Goal: Communication & Community: Answer question/provide support

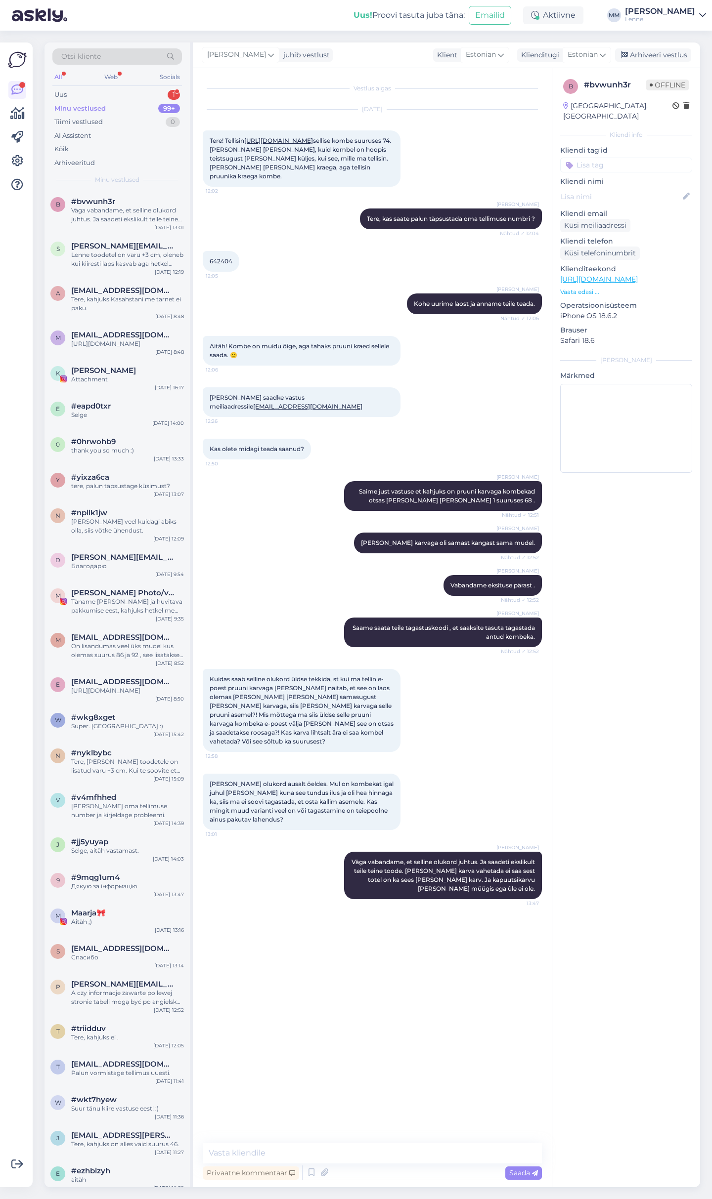
click at [316, 1155] on textarea at bounding box center [372, 1153] width 339 height 21
type textarea "S"
type textarea "Variant on me vaatame kas suuruse 68 pruun karv sobib [PERSON_NAME] kombekale […"
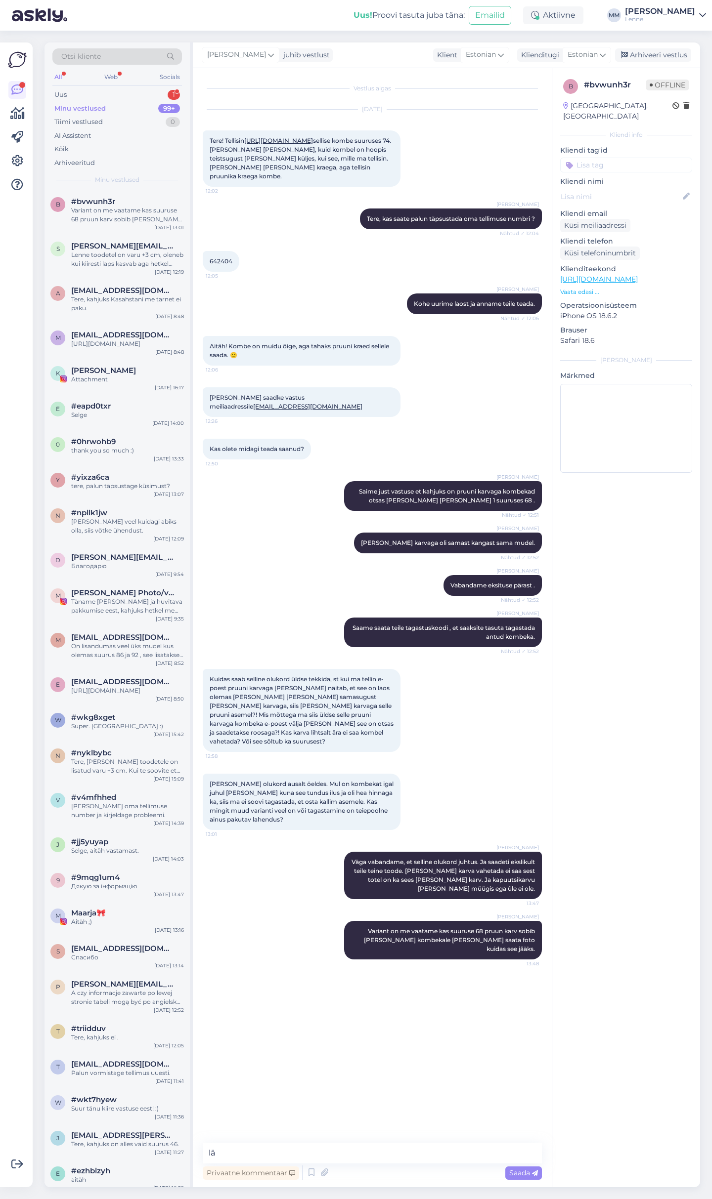
type textarea "l"
type textarea "Läheb hetk aega."
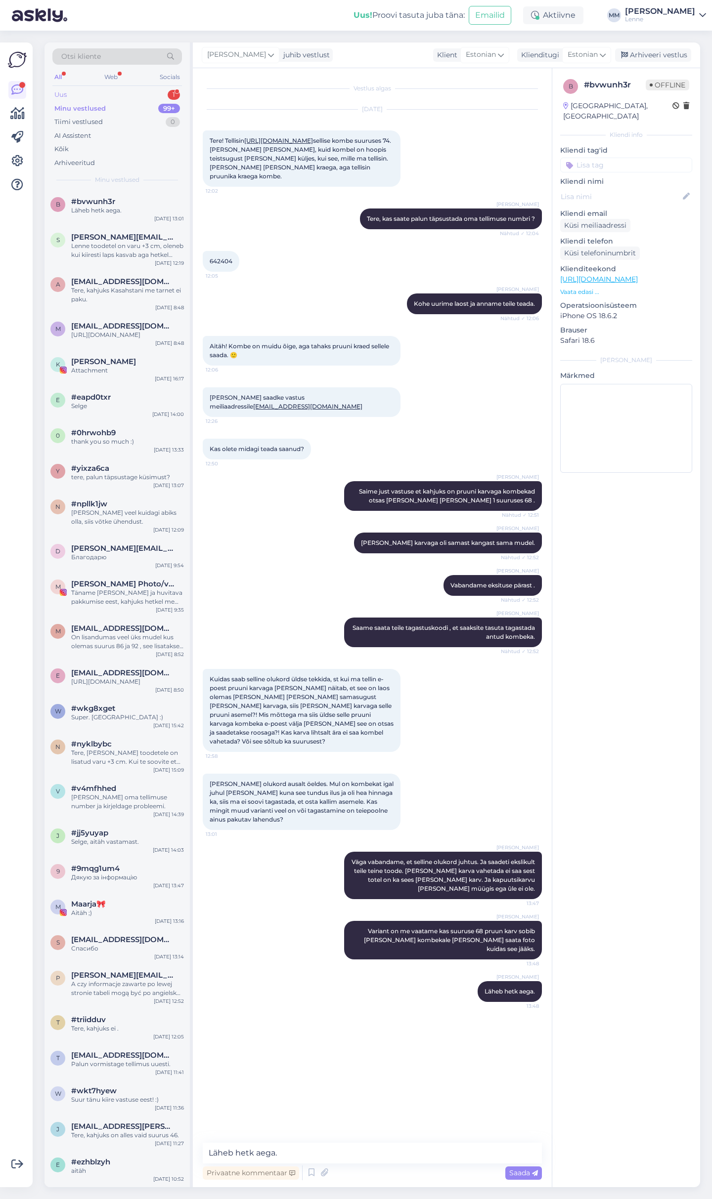
click at [115, 91] on div "Uus 1" at bounding box center [116, 95] width 129 height 14
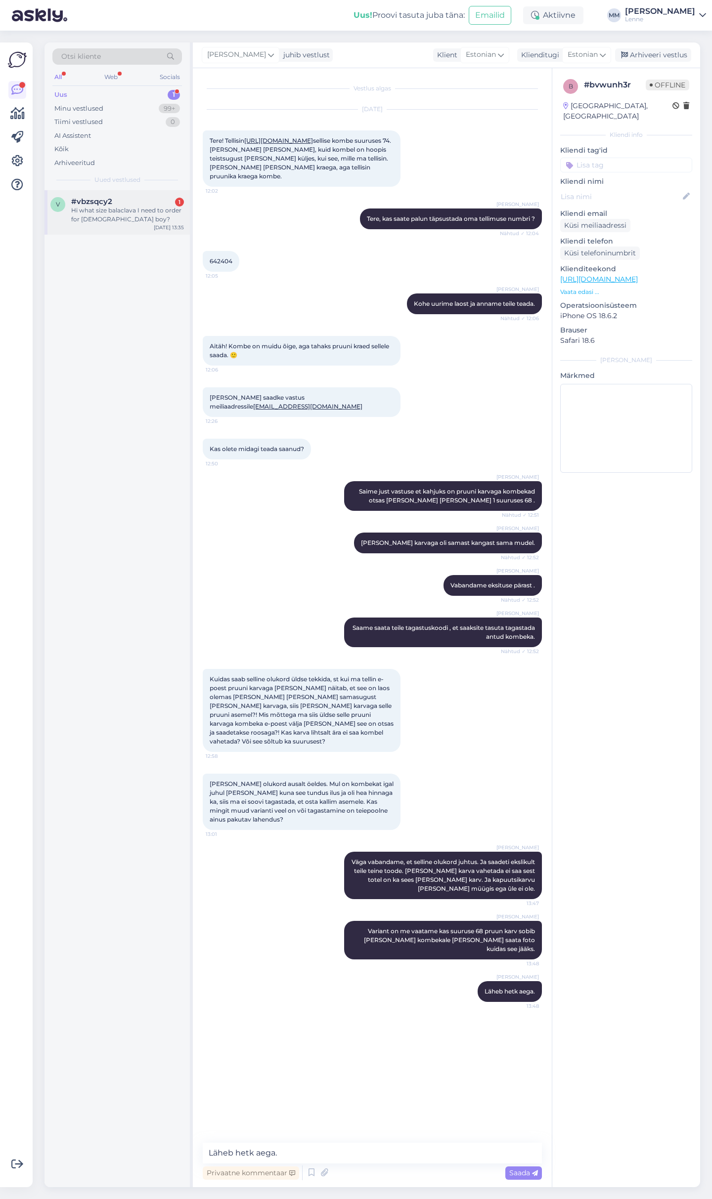
click at [127, 211] on div "Hi what size balaclava I need to order for [DEMOGRAPHIC_DATA] boy?" at bounding box center [127, 215] width 113 height 18
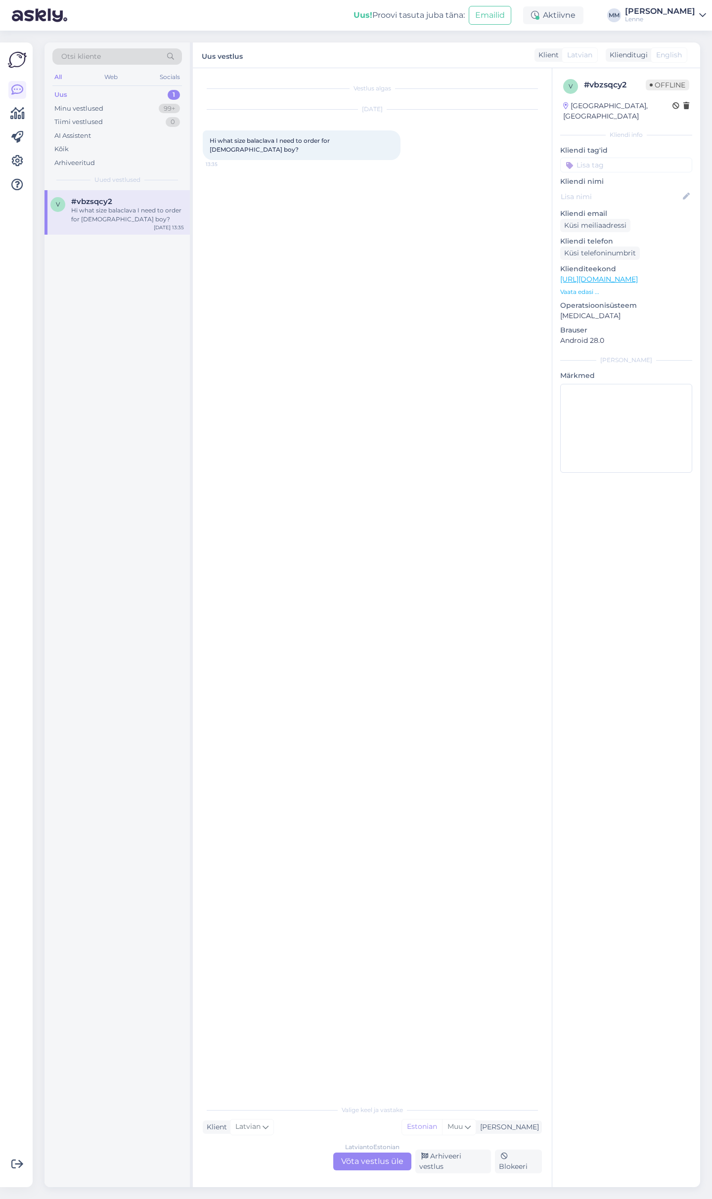
click at [369, 1169] on div "Latvian to Estonian Võta vestlus üle" at bounding box center [372, 1162] width 78 height 18
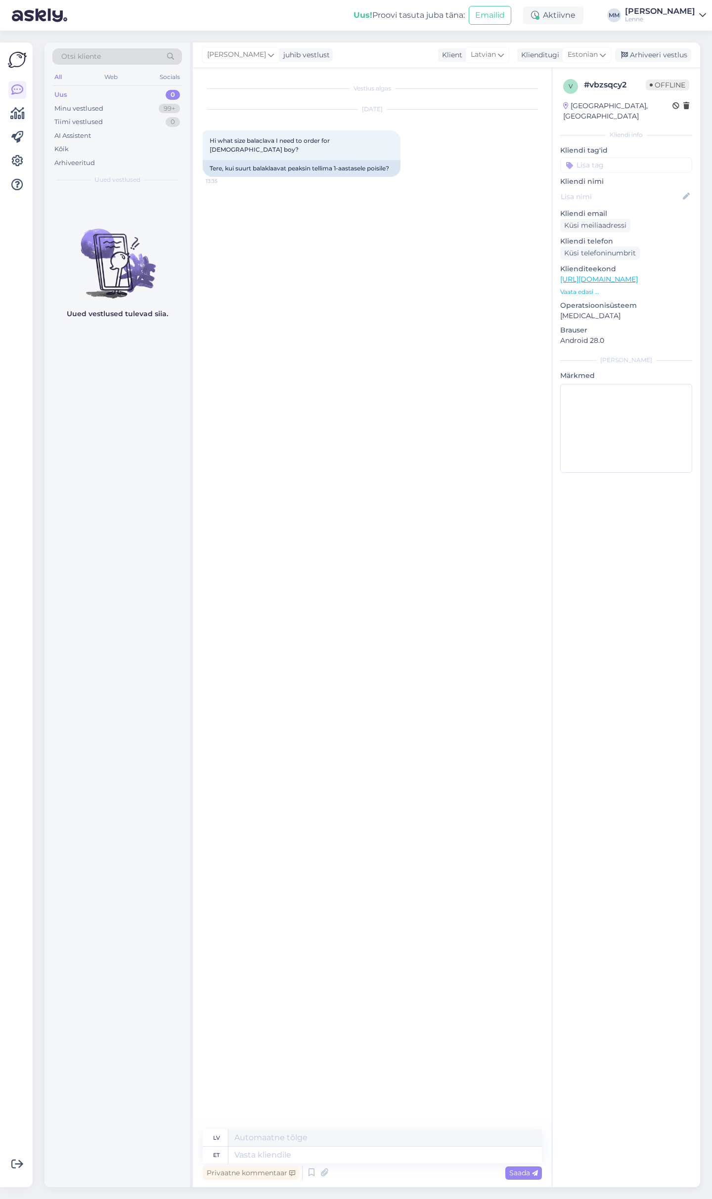
click at [366, 1158] on textarea at bounding box center [384, 1155] width 313 height 17
type textarea "Tere,"
type textarea "Sveiki,"
type textarea "Tere, meie"
type textarea "Sveiki, mēs"
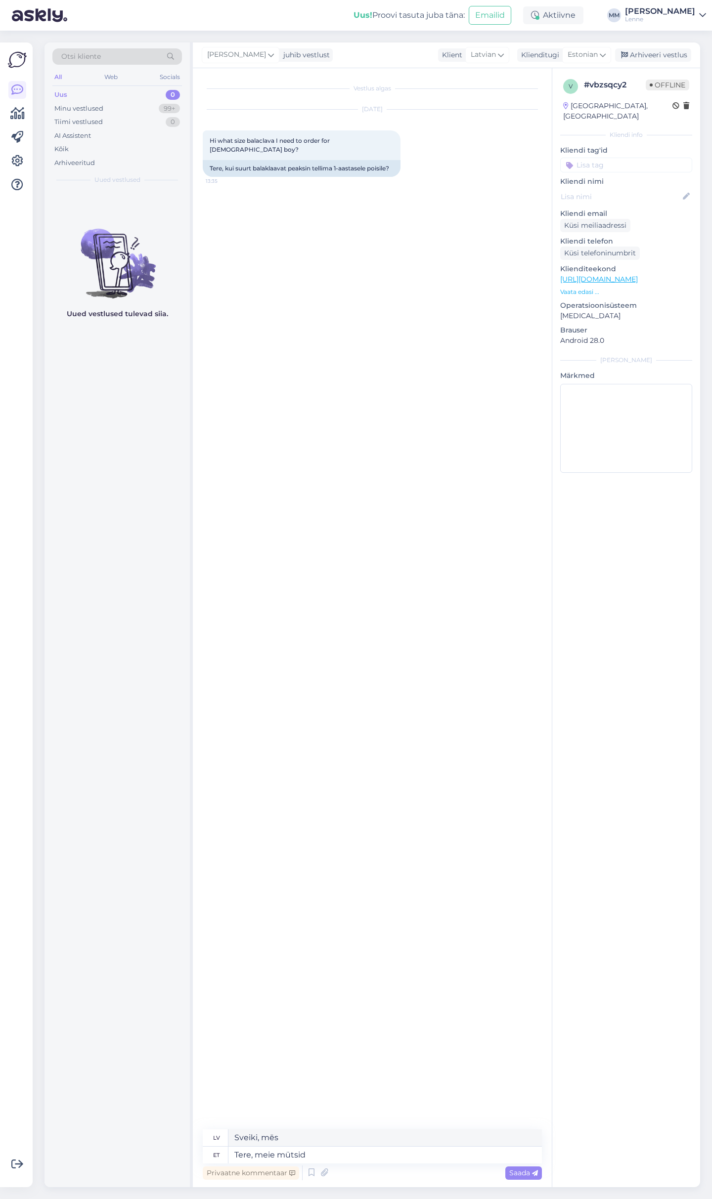
type textarea "Tere, meie mütsid o"
type textarea "Sveiki, mūsu cepures"
type textarea "Tere, meie mütsid on l"
type textarea "Sveiki, mūsu cepures ir"
type textarea "Tere, meie mütsid on lapse p"
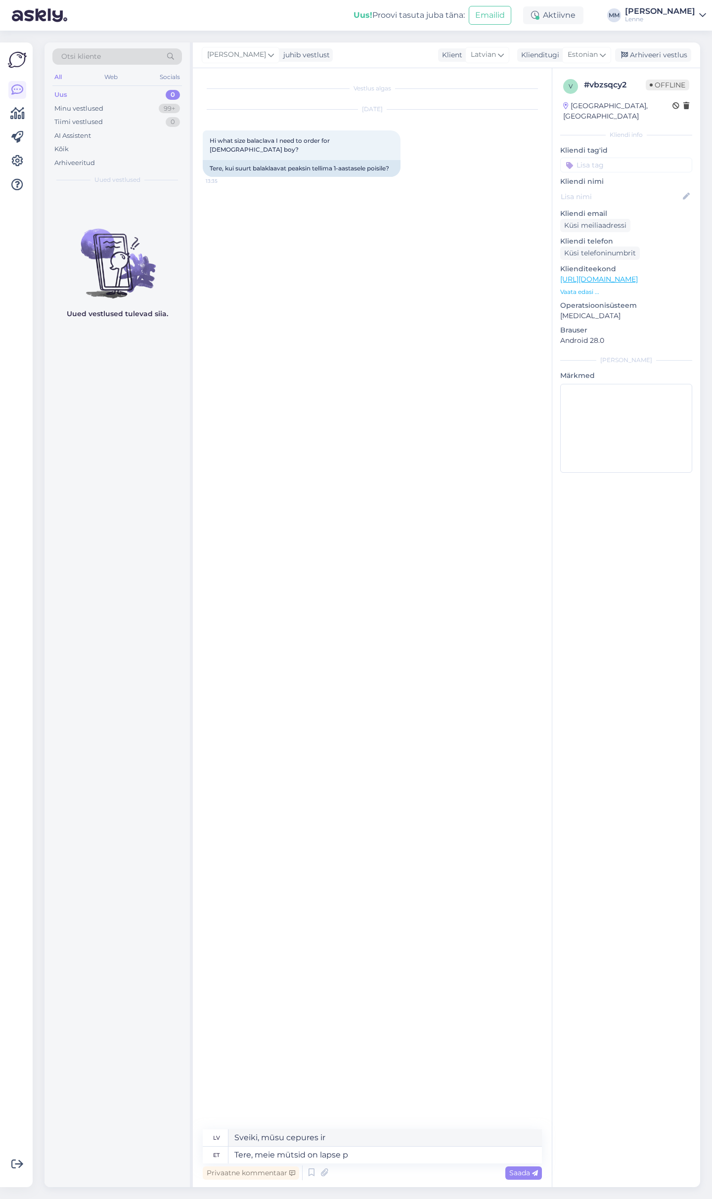
type textarea "Sveiki, mūsu cepures ir paredzētas bērniem."
type textarea "Tere, meie mütsid on lapse peaümbermõõdu j"
type textarea "Sveiki, mūsu cepures ir [PERSON_NAME] izmēra."
type textarea "Tere, meie mütsid on lapse peaümbermõõdu järgi. p"
type textarea "Sveiki, mūsu cepures tiek izgatavotas atbilstoši [PERSON_NAME] apkārtmēram."
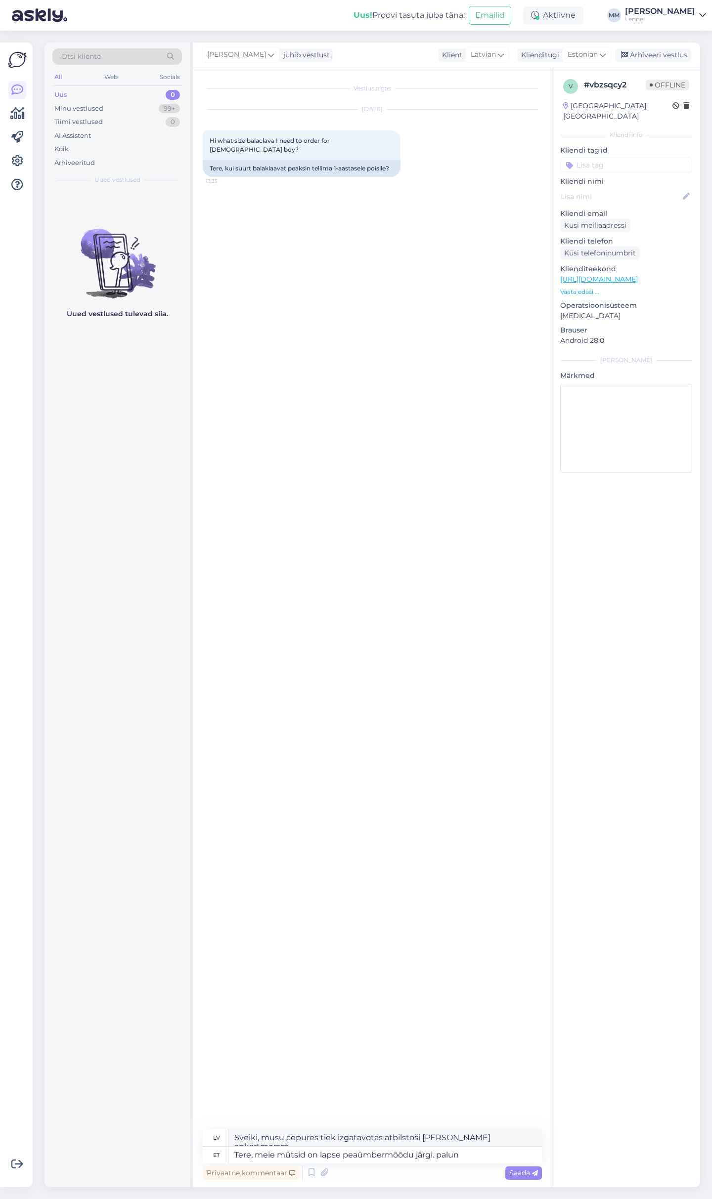
type textarea "Tere, meie mütsid on lapse peaümbermõõdu järgi. palun m"
type textarea "Sveiki, mūsu cepures tiek izgatavotas atbilstoši [PERSON_NAME] apkārtmēram. Lūd…"
type textarea "Tere, meie mütsid on lapse peaümbermõõdu järgi. palun mõõtke ä"
type textarea "Sveiki, mūsu cepures tiek izgatavotas atbilstoši [PERSON_NAME] apkārtmēram. Lūd…"
type textarea "Tere, meie mütsid on lapse peaümbermõõdu järgi. palun mõõtke ära oma l"
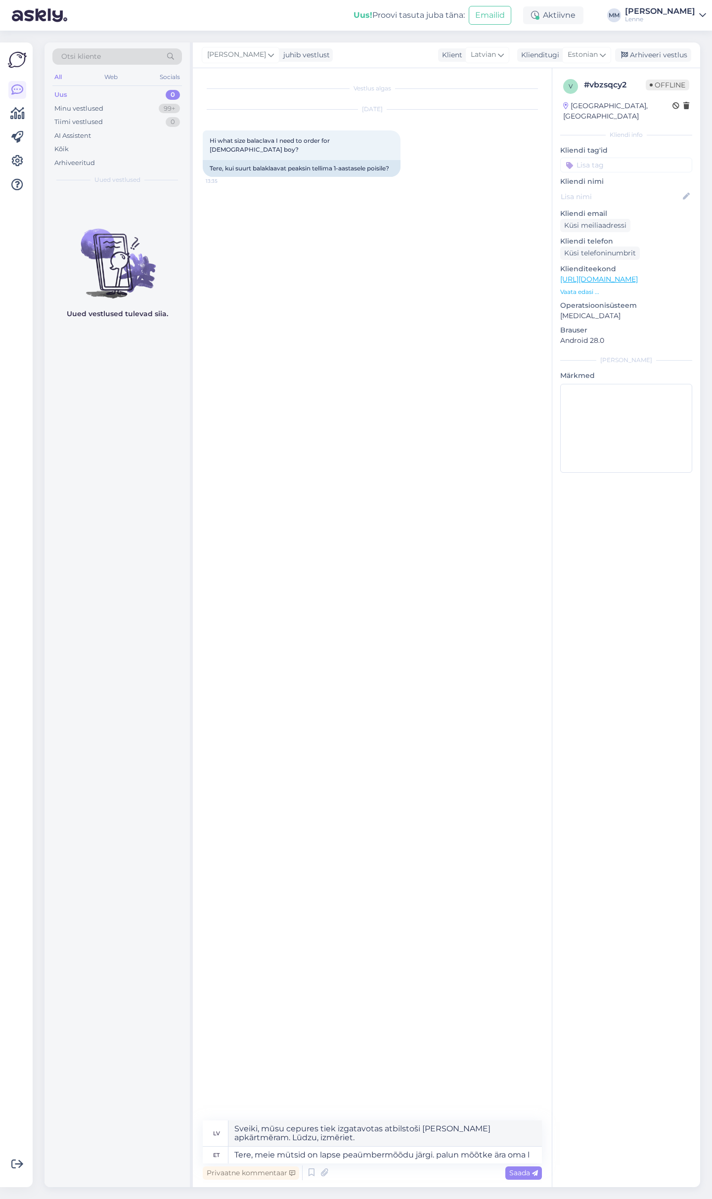
type textarea "Sveiki, mūsu cepures tiek izgatavotas atbilstoši [PERSON_NAME] apkārtmēram. Lūd…"
type textarea "Tere, meie mütsid on lapse peaümbermõõdu järgi. palun mõõtke ära oma lapse p"
type textarea "Sveiki, mūsu cepures tiek izgatavotas atbilstoši [PERSON_NAME] apkārtmēram. Lūd…"
type textarea "Tere, meie mütsid on lapse peaümbermõõdu järgi. palun mõõtke ära oma lapse peaü…"
type textarea "Sveiki, mūsu cepures tiek izgatavotas atbilstoši [PERSON_NAME] apkārtmēram. Lūd…"
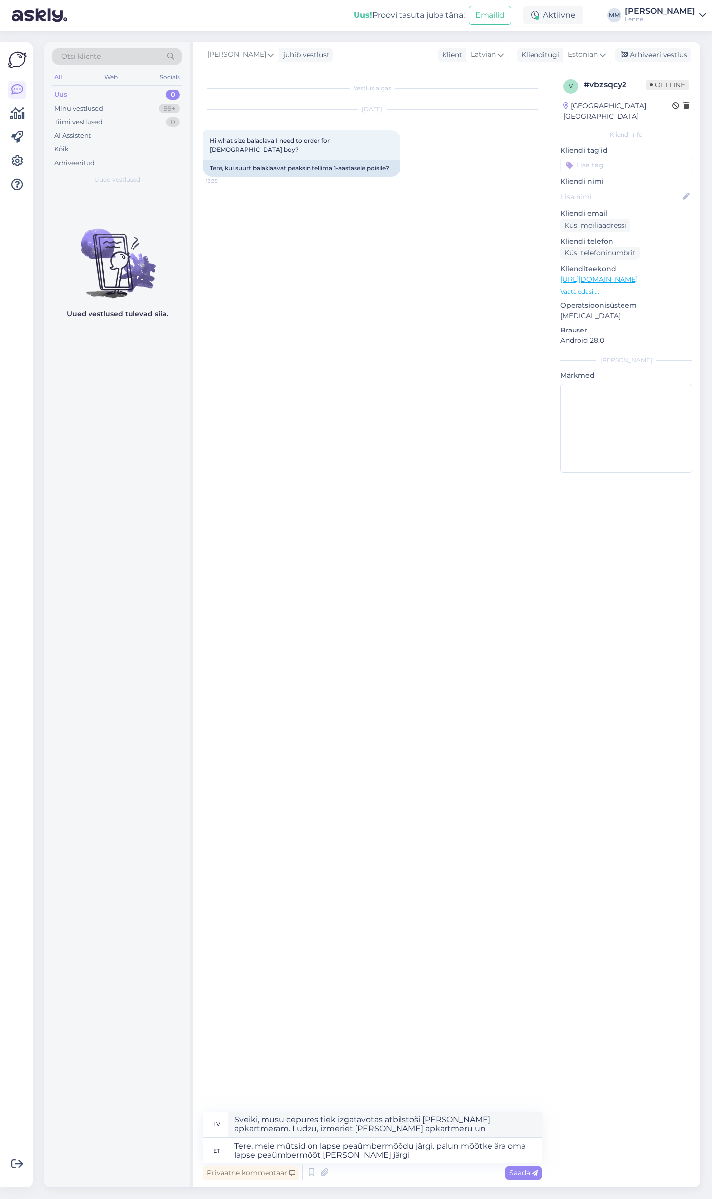
type textarea "Tere, meie mütsid on lapse peaümbermõõdu järgi. palun mõõtke ära oma lapse peaü…"
type textarea "Sveiki, mūsu cepures tiek izgatavotas atbilstoši [PERSON_NAME] apkārtmēram. Lūd…"
type textarea "Tere, meie mütsid on lapse peaümbermõõdu järgi. palun mõõtke ära oma lapse peaü…"
type textarea "Sveiki, mūsu cepures tiek izgatavotas atbilstoši [PERSON_NAME] apkārtmēram. Lūd…"
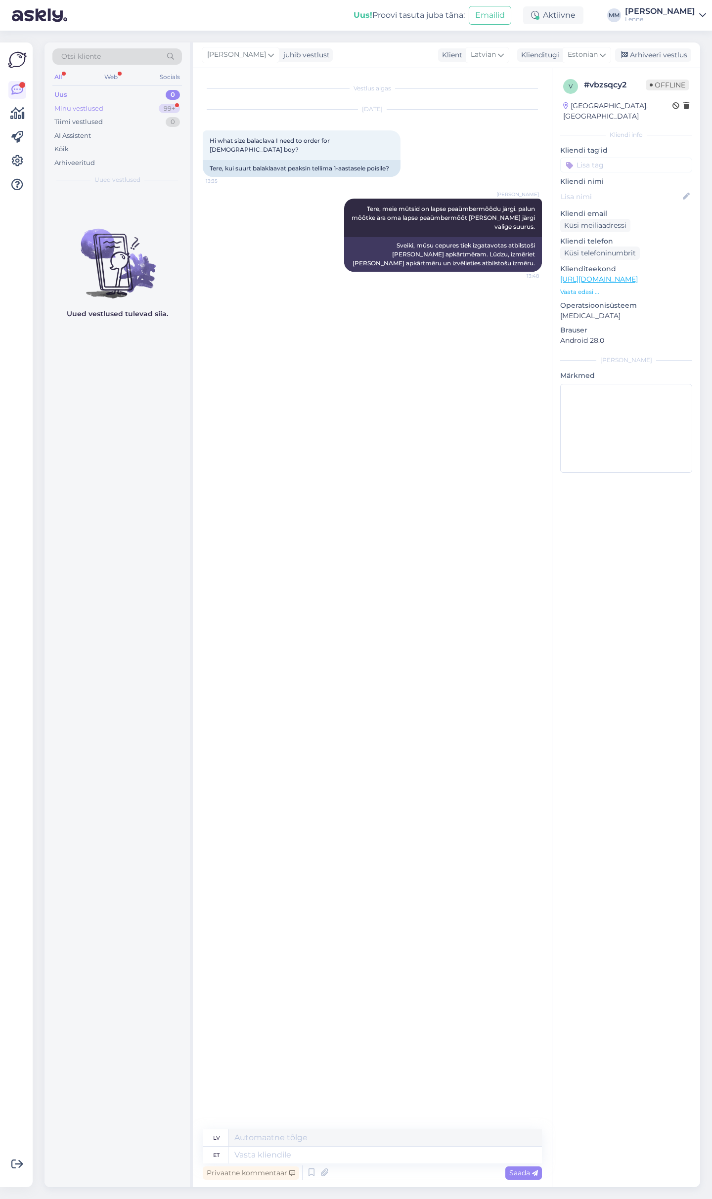
click at [100, 102] on div "Minu vestlused 99+" at bounding box center [116, 109] width 129 height 14
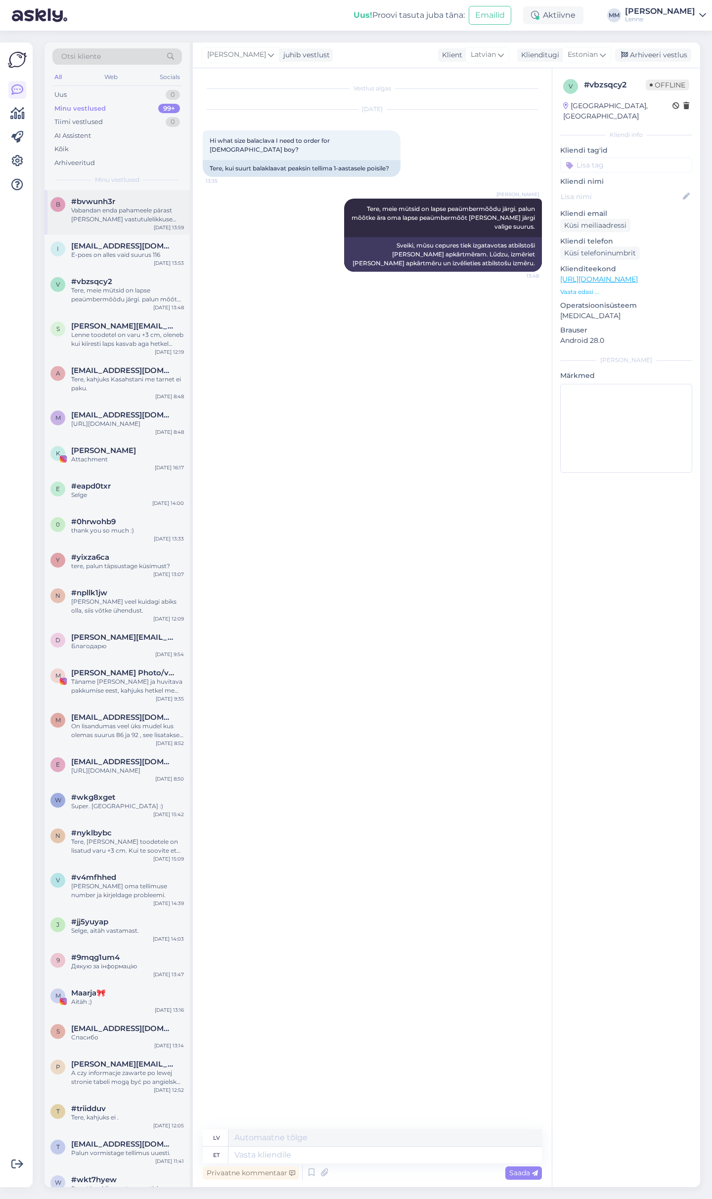
click at [115, 203] on span "#bvwunh3r" at bounding box center [93, 201] width 44 height 9
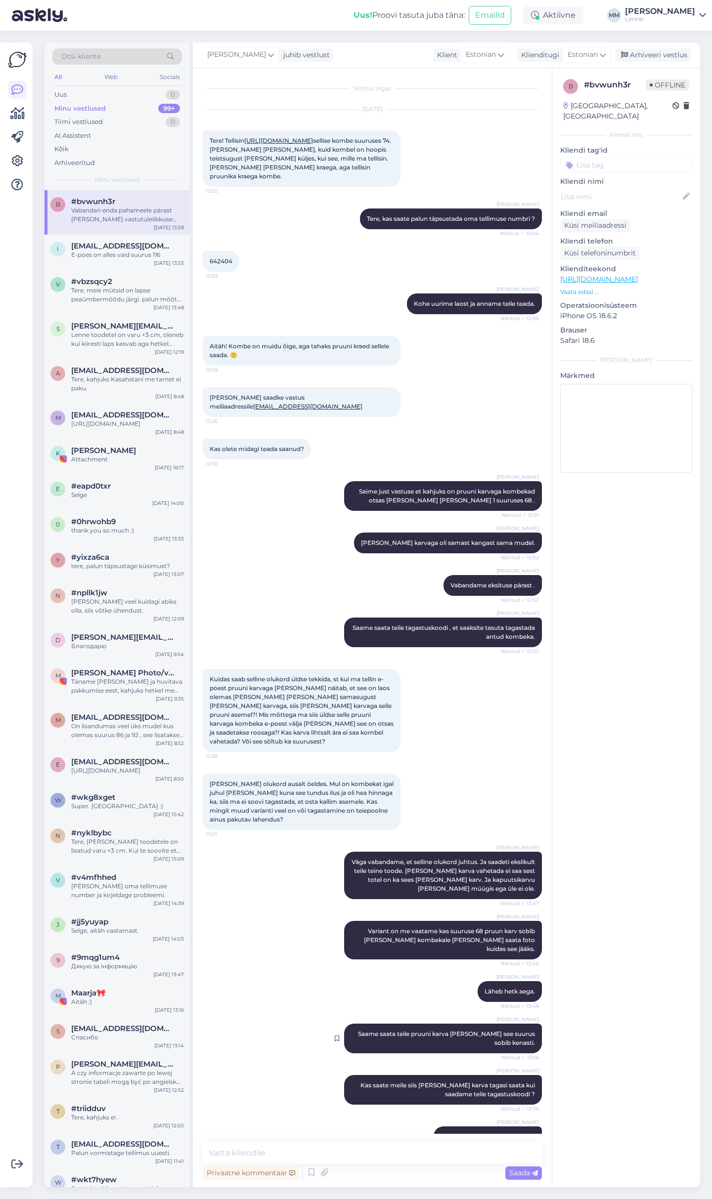
scroll to position [91, 0]
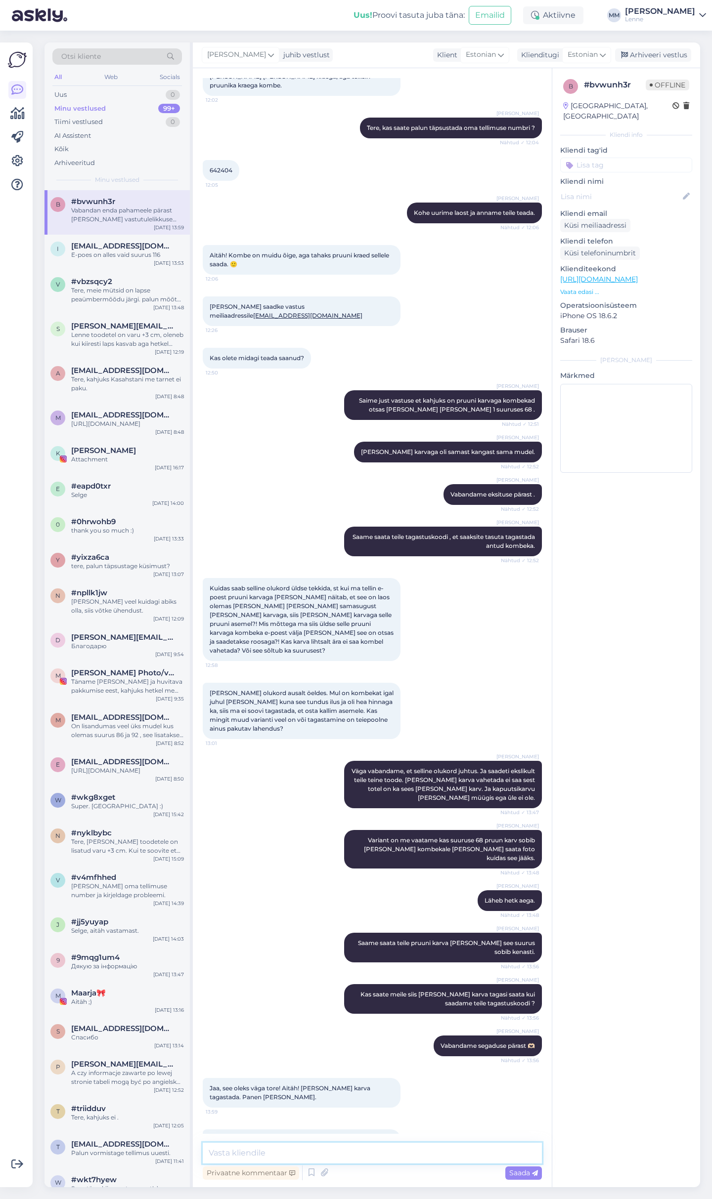
click at [342, 1159] on textarea at bounding box center [372, 1153] width 339 height 21
type textarea "Pakkisime karva ja see läheb tänaste kulleritega [PERSON_NAME]."
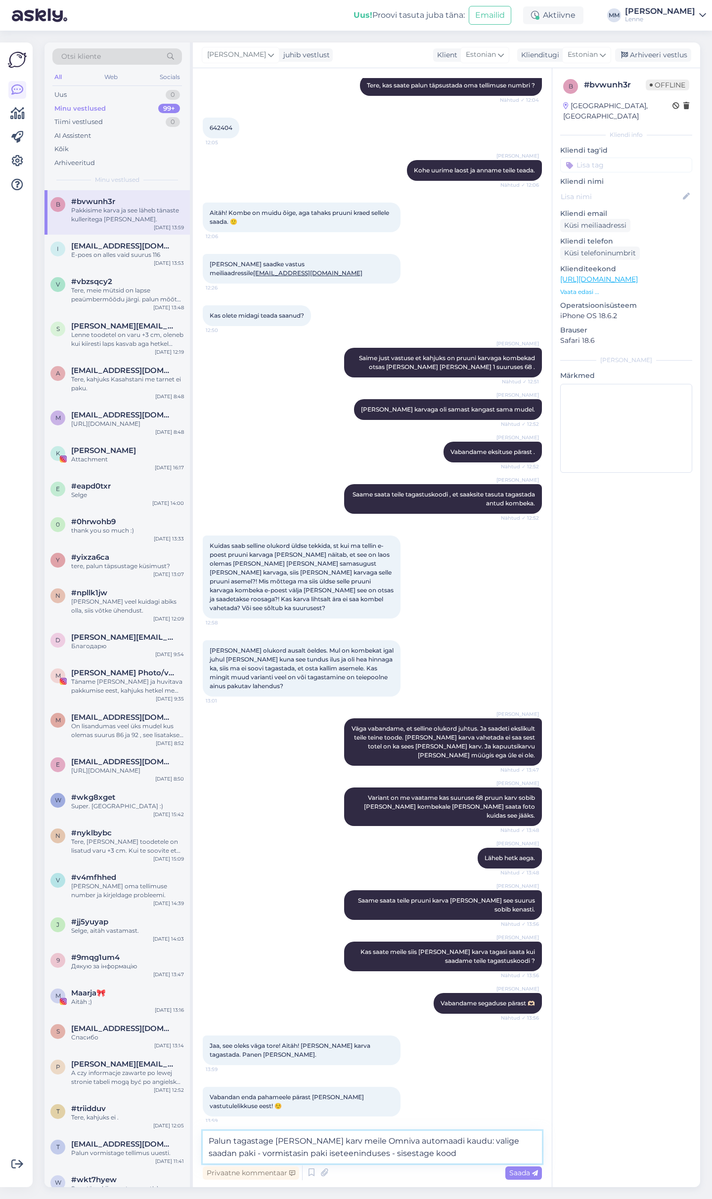
paste textarea "CC833871832EE"
type textarea "Palun tagastage [PERSON_NAME] karv meile Omniva automaadi kaudu: valige saadan …"
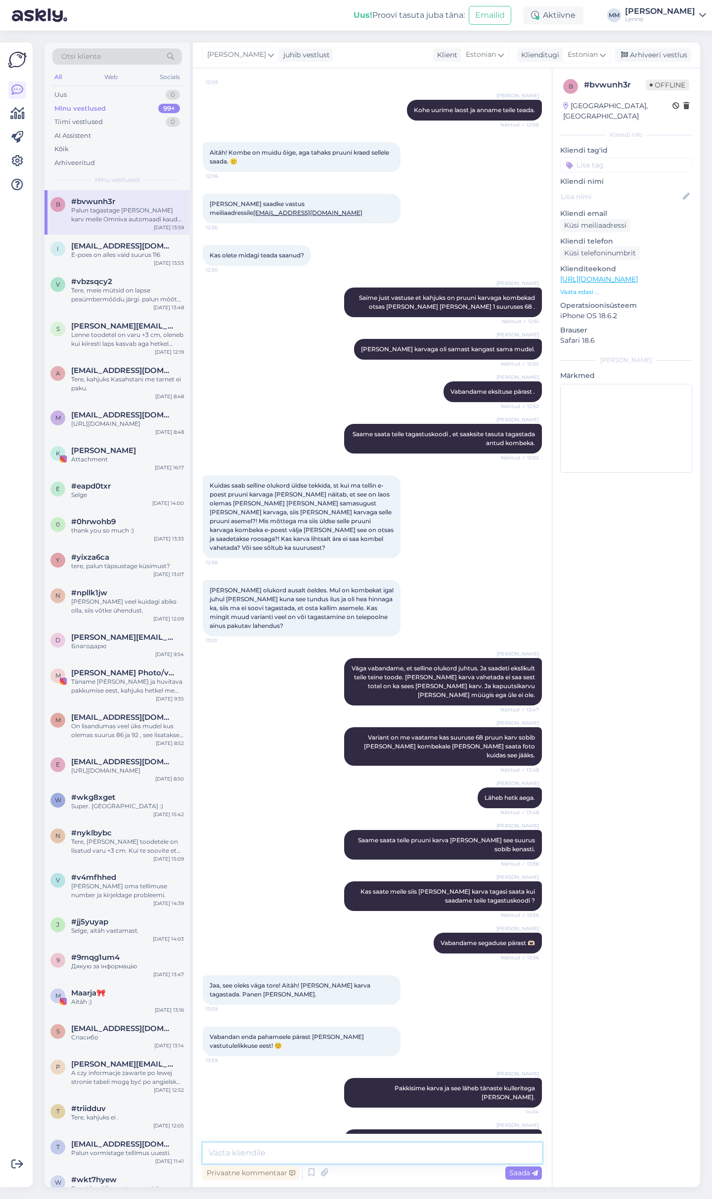
click at [314, 1152] on textarea at bounding box center [372, 1153] width 339 height 21
type textarea "Tore, et kõik sai kenasti lahenduse."
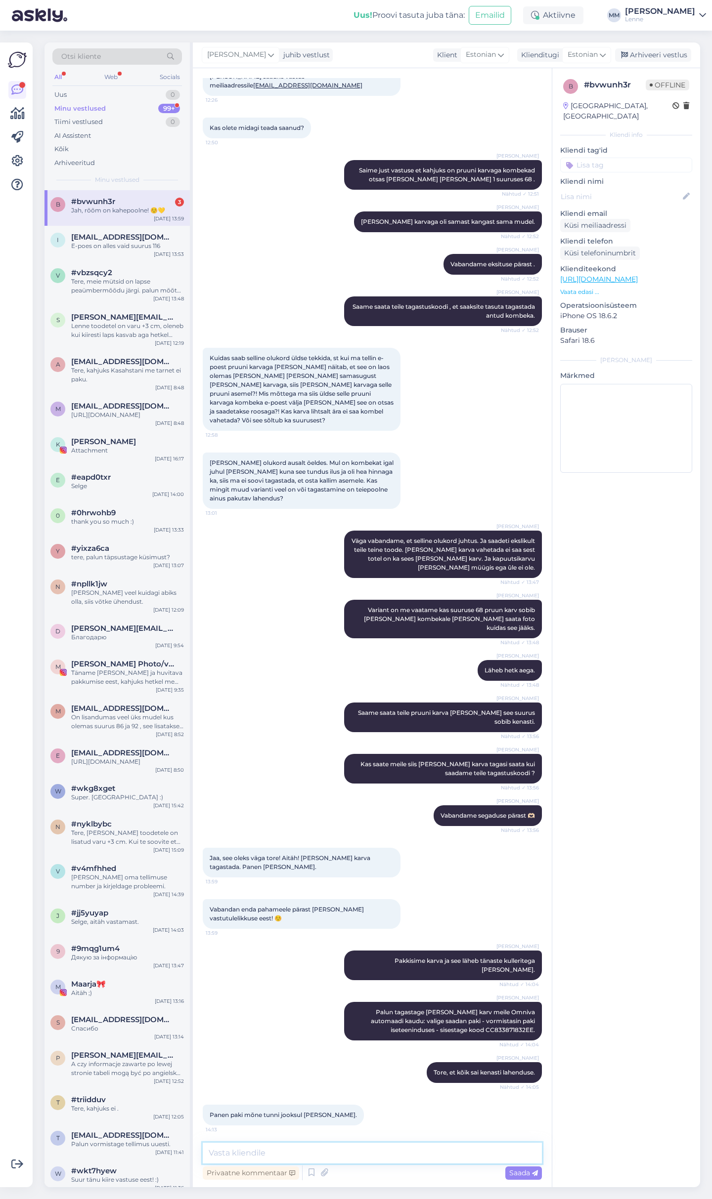
scroll to position [364, 0]
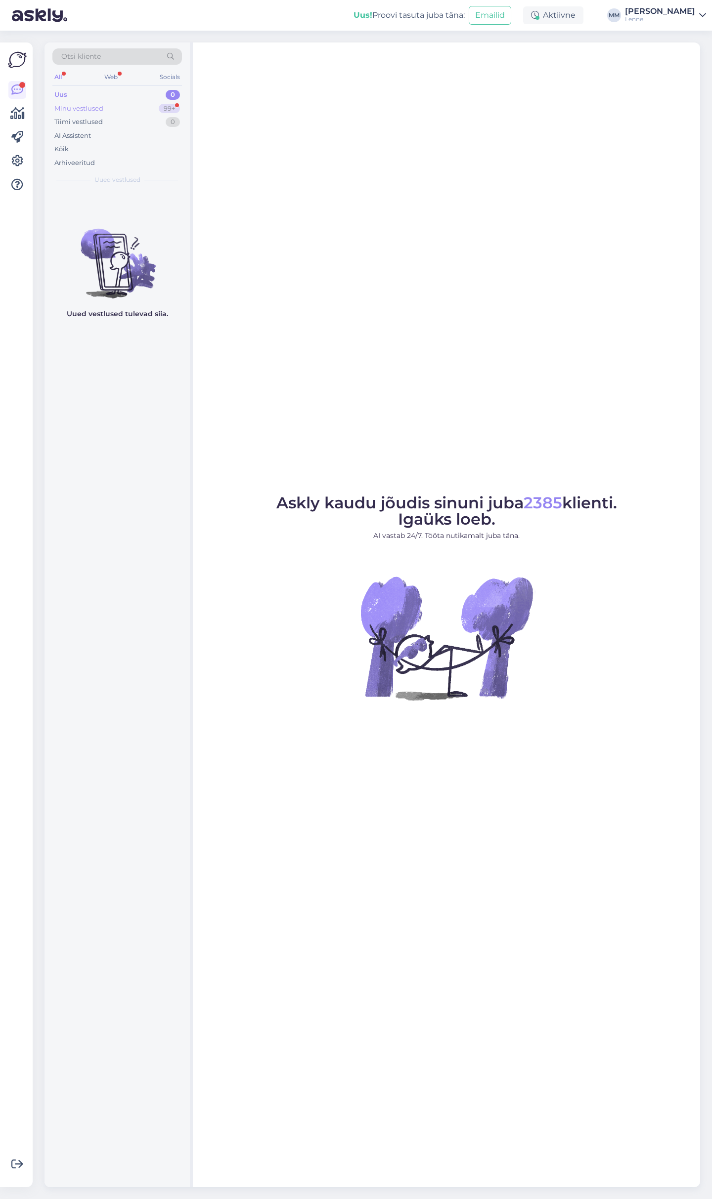
click at [137, 105] on div "Minu vestlused 99+" at bounding box center [116, 109] width 129 height 14
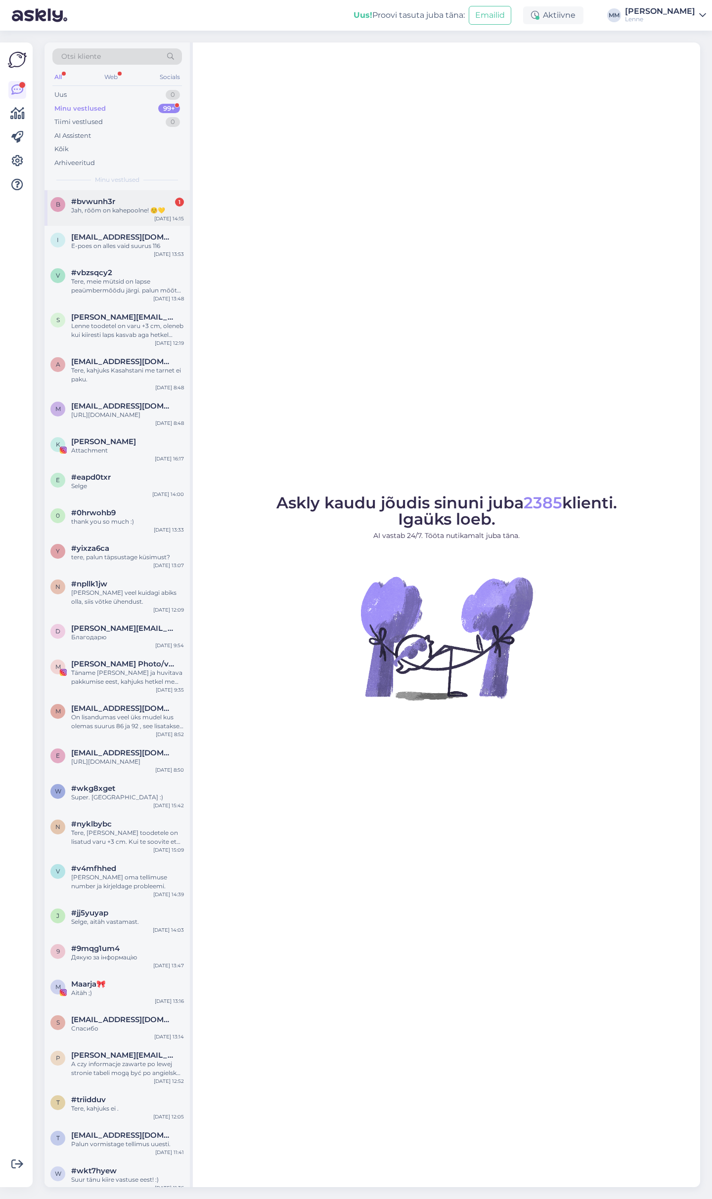
click at [134, 206] on div "Jah, rõõm on kahepoolne! ☺️💛" at bounding box center [127, 210] width 113 height 9
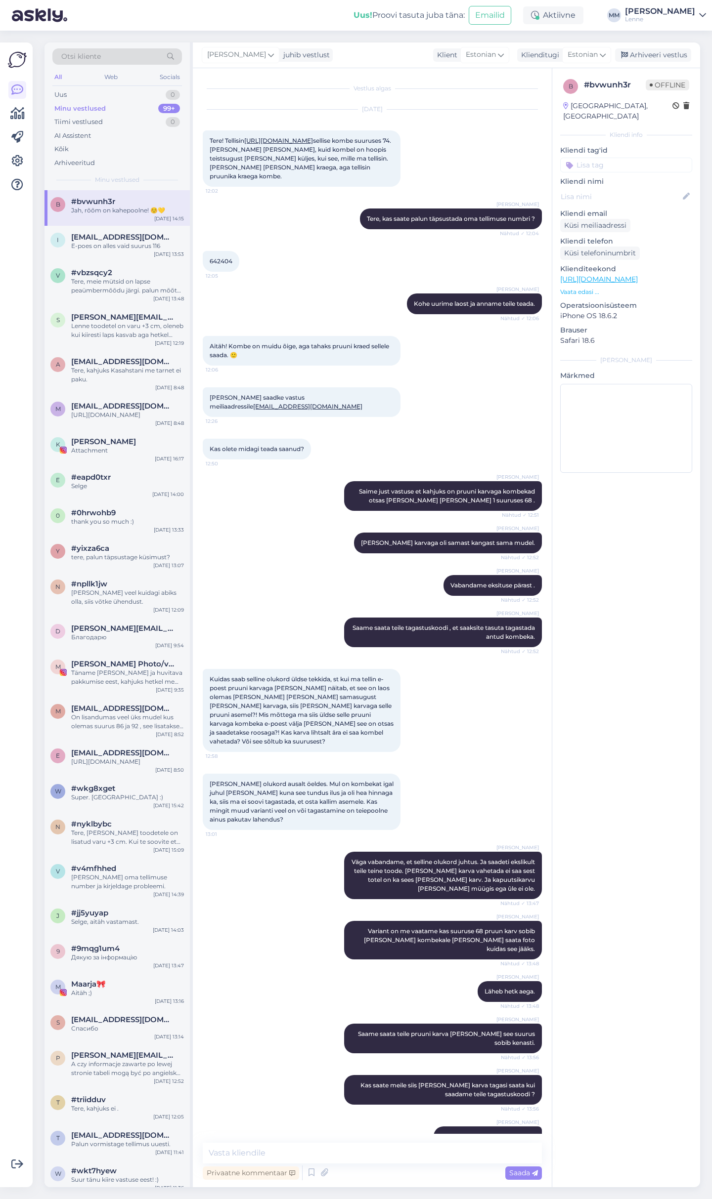
scroll to position [364, 0]
